Goal: Book appointment/travel/reservation

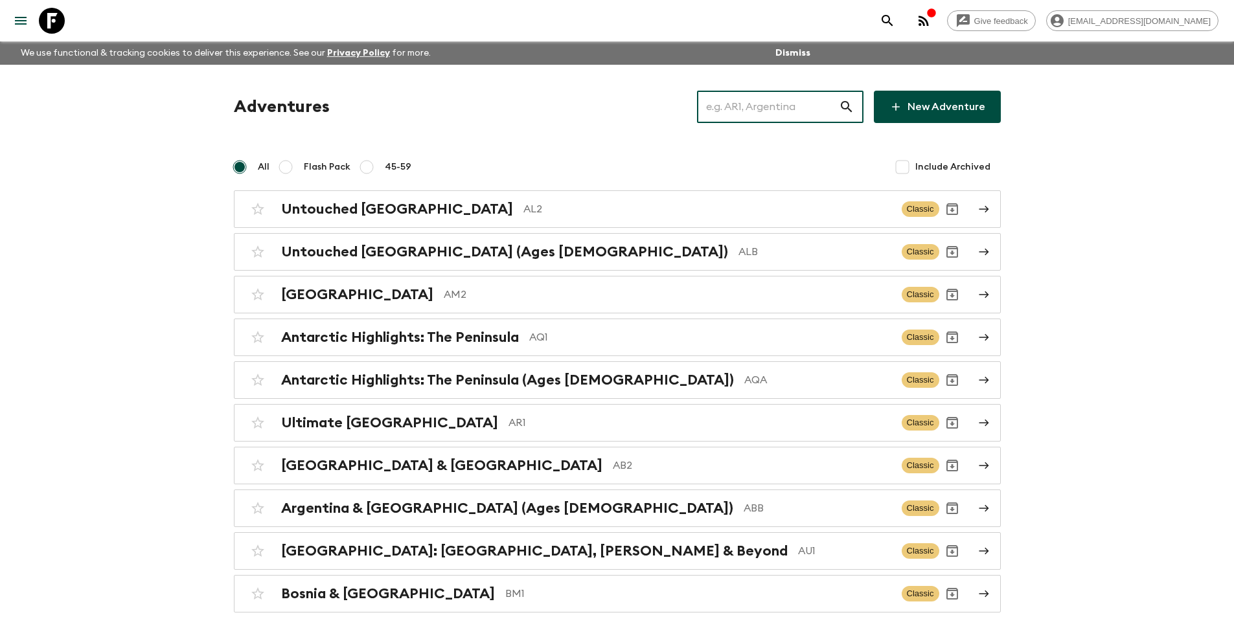
click at [765, 113] on input "text" at bounding box center [768, 107] width 142 height 36
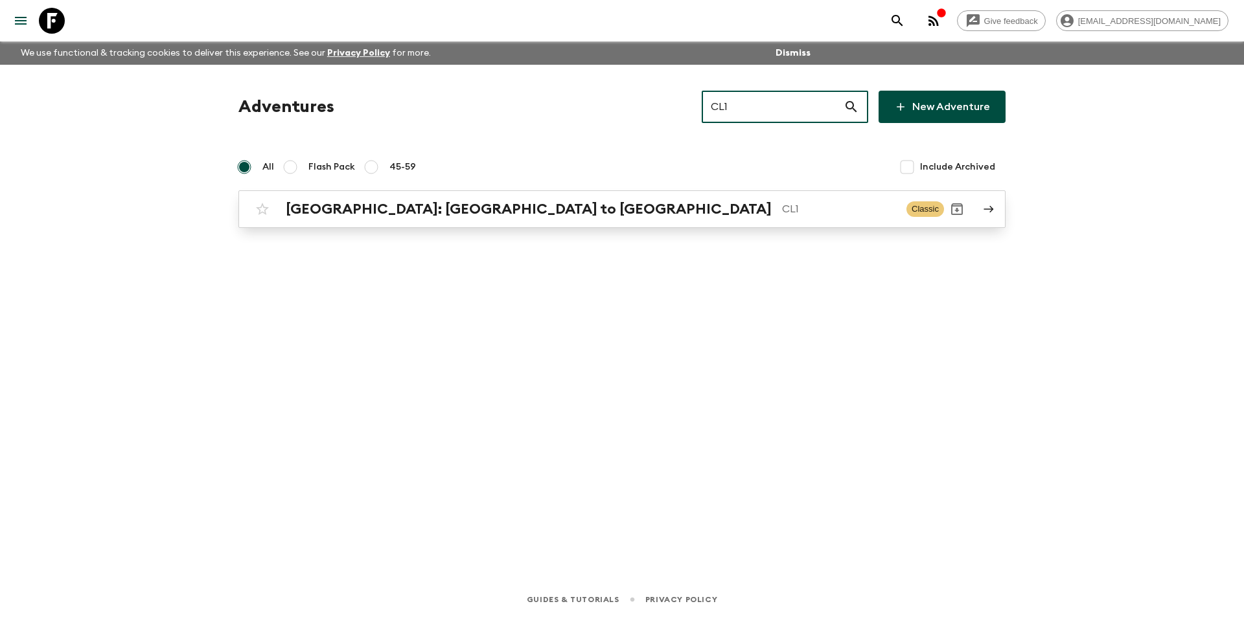
type input "CL1"
click at [782, 212] on p "CL1" at bounding box center [839, 209] width 114 height 16
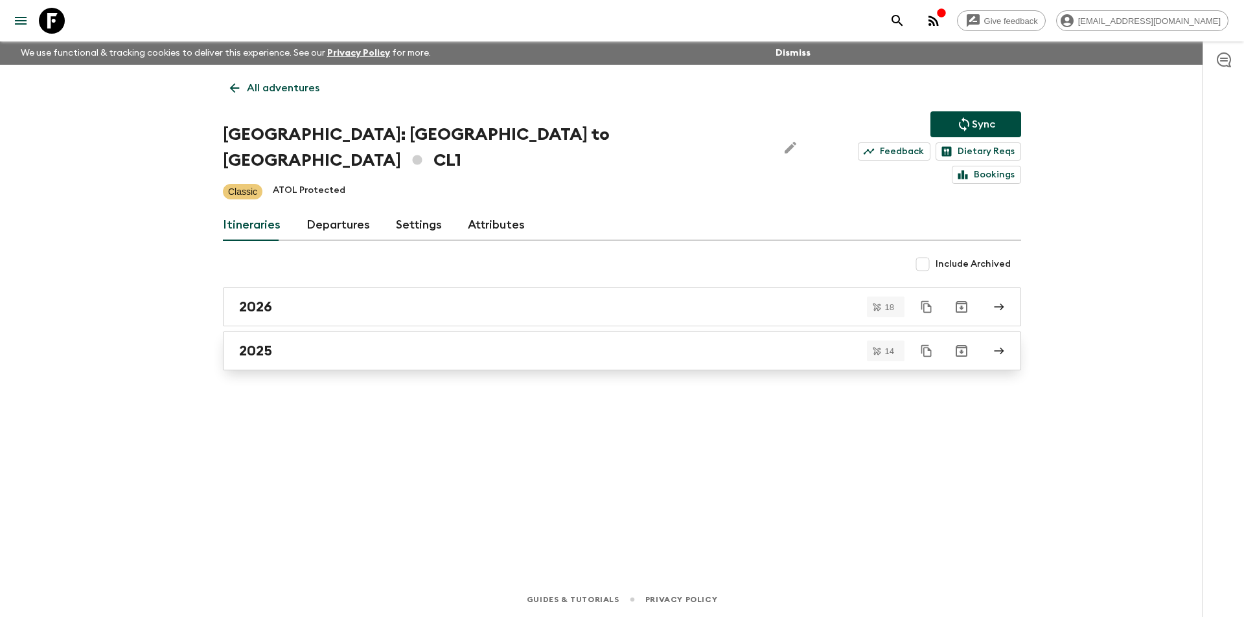
click at [412, 343] on div "2025" at bounding box center [609, 351] width 741 height 17
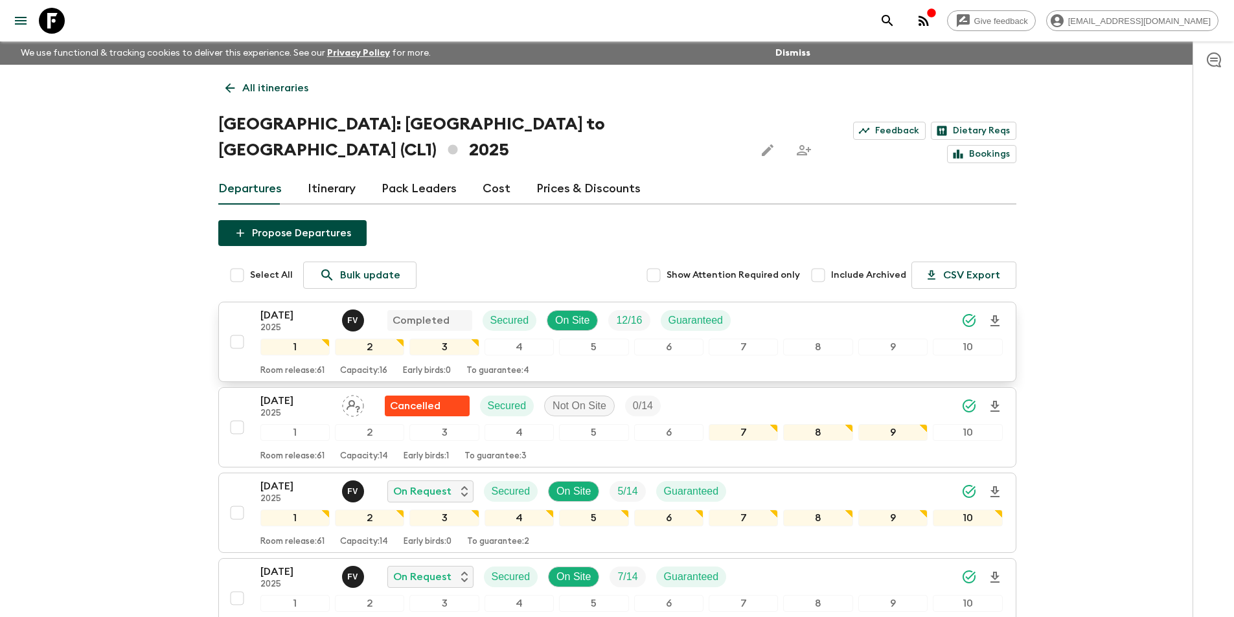
scroll to position [648, 0]
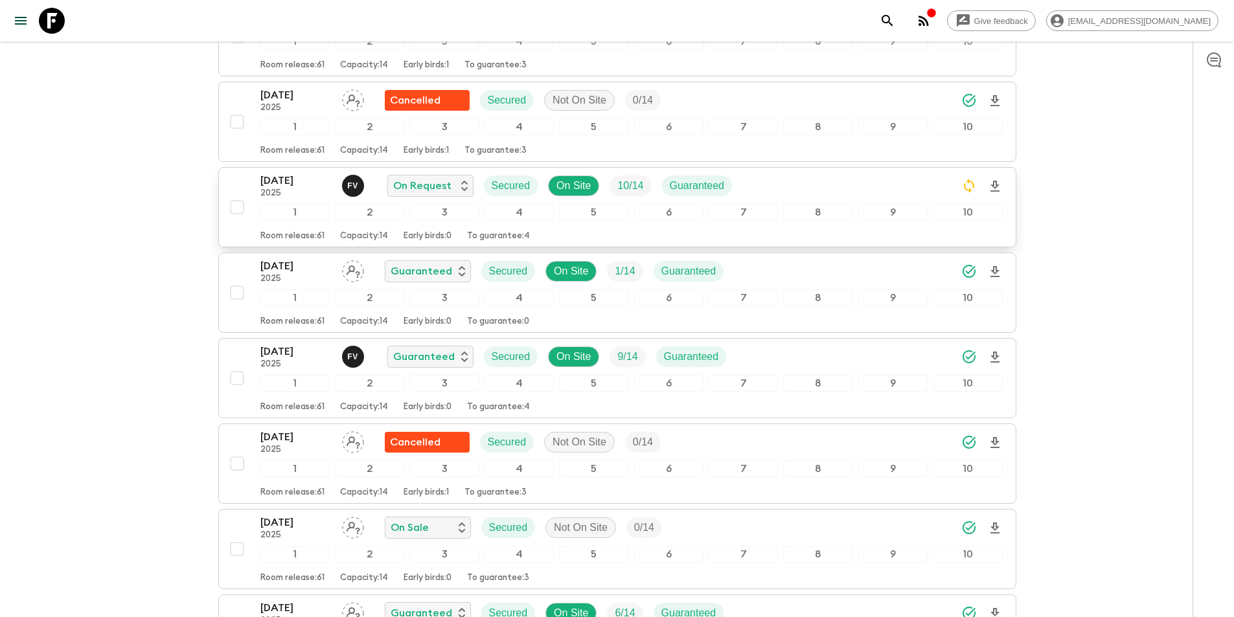
click at [274, 204] on div "1" at bounding box center [294, 212] width 69 height 17
